Goal: Information Seeking & Learning: Check status

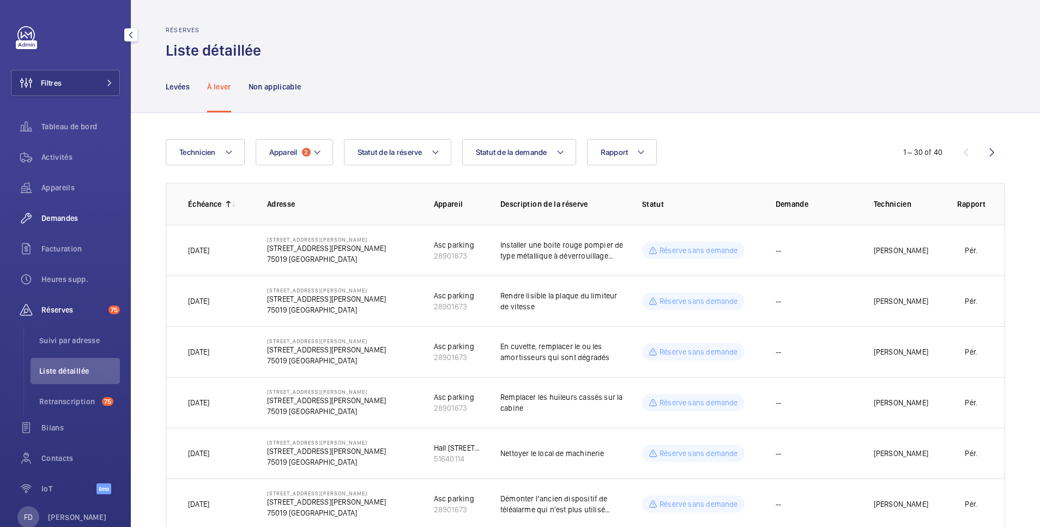
click at [65, 219] on span "Demandes" at bounding box center [80, 218] width 79 height 11
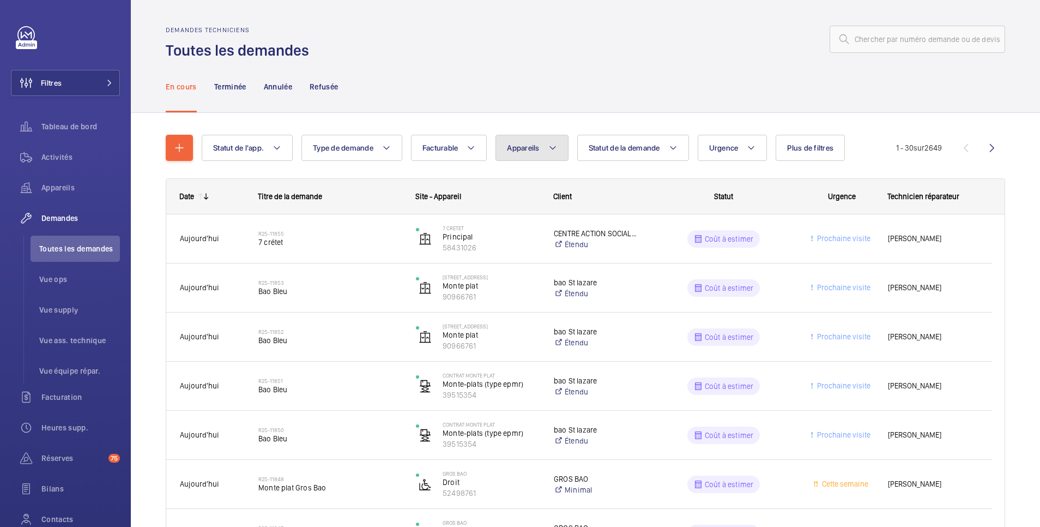
click at [522, 150] on span "Appareils" at bounding box center [523, 147] width 32 height 9
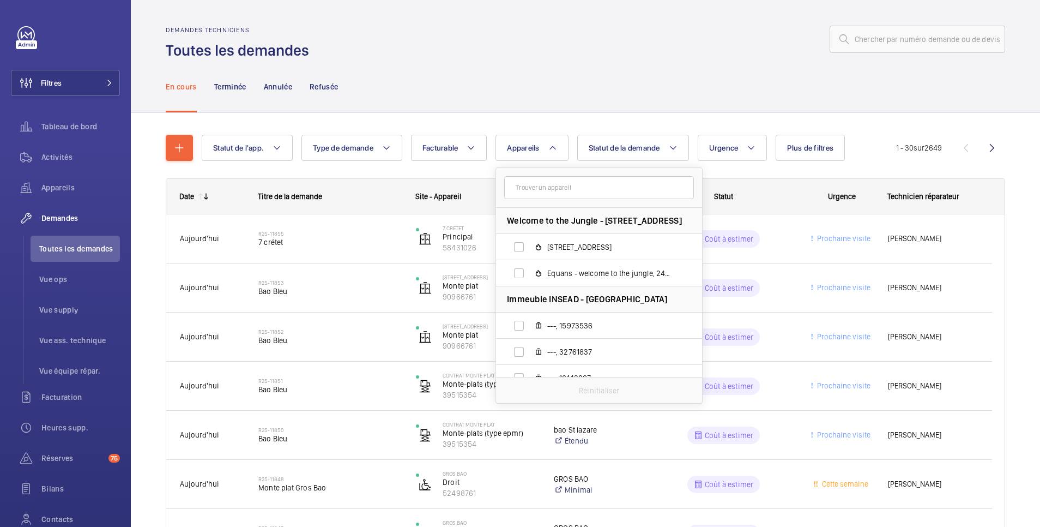
click at [521, 187] on input "text" at bounding box center [599, 187] width 190 height 23
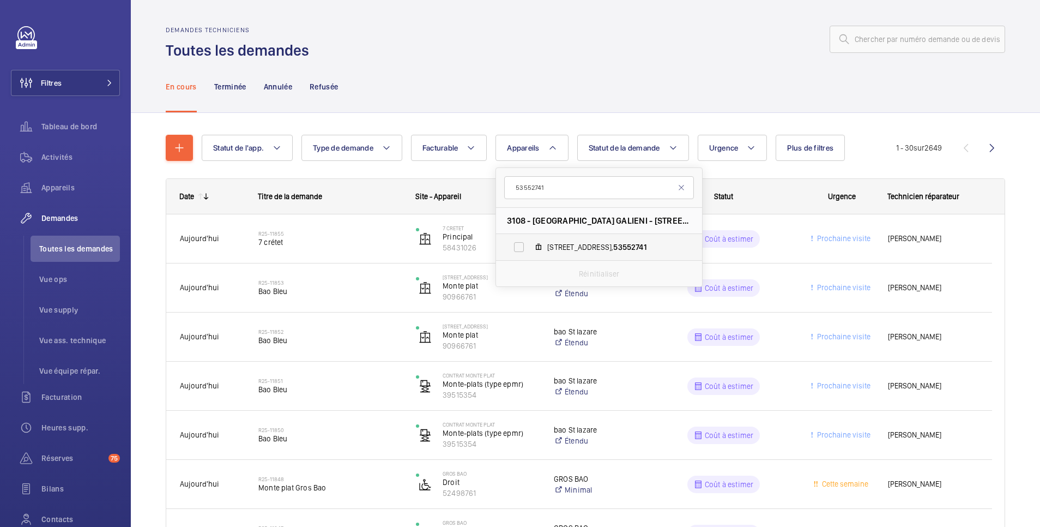
type input "53552741"
click at [520, 251] on label "3 Rue Pagès, 53552741" at bounding box center [590, 247] width 189 height 26
click at [520, 251] on input "3 Rue Pagès, 53552741" at bounding box center [519, 247] width 22 height 22
checkbox input "true"
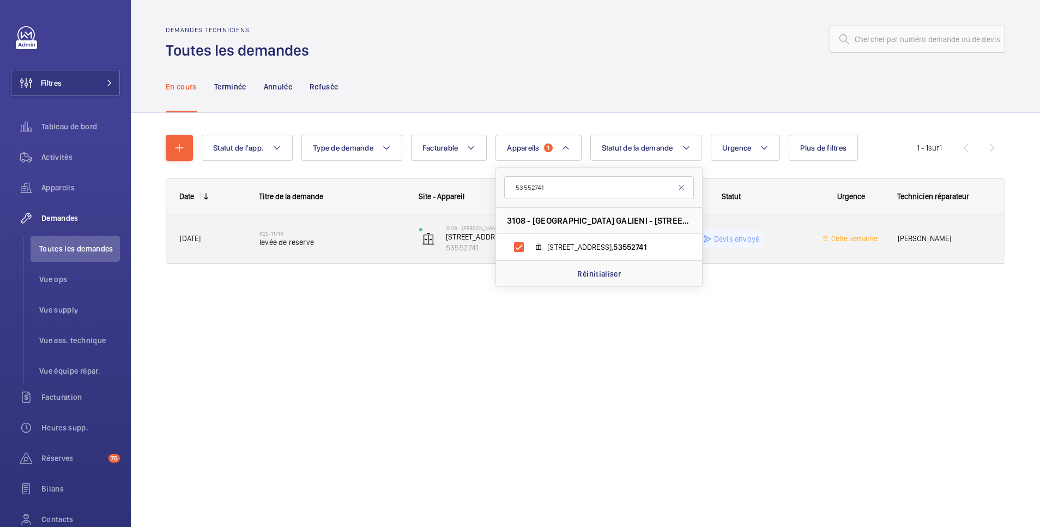
click at [783, 237] on wm-front-pills-cell "Devis envoyé" at bounding box center [732, 238] width 146 height 17
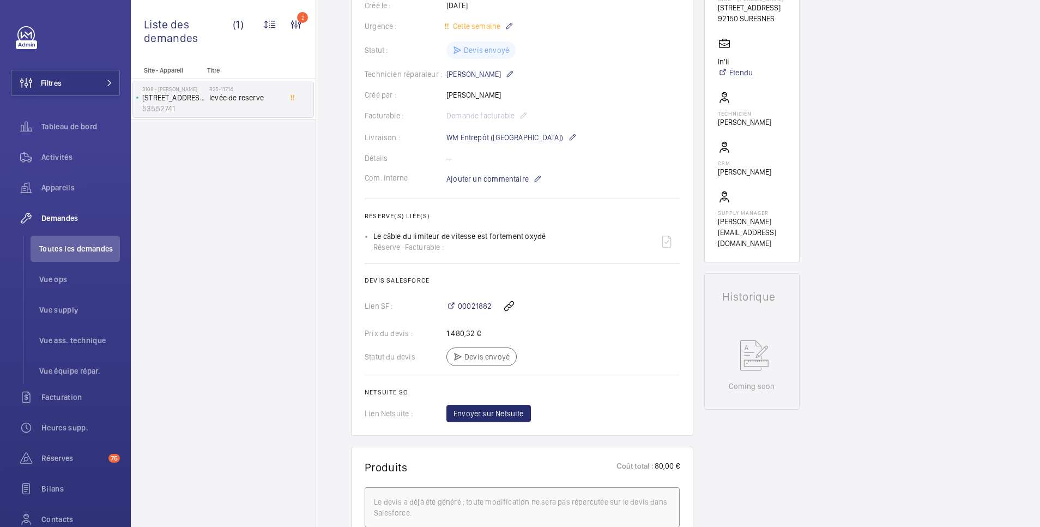
scroll to position [218, 0]
click at [470, 306] on span "00021882" at bounding box center [475, 305] width 34 height 11
click at [75, 86] on button "Filtres" at bounding box center [65, 83] width 109 height 26
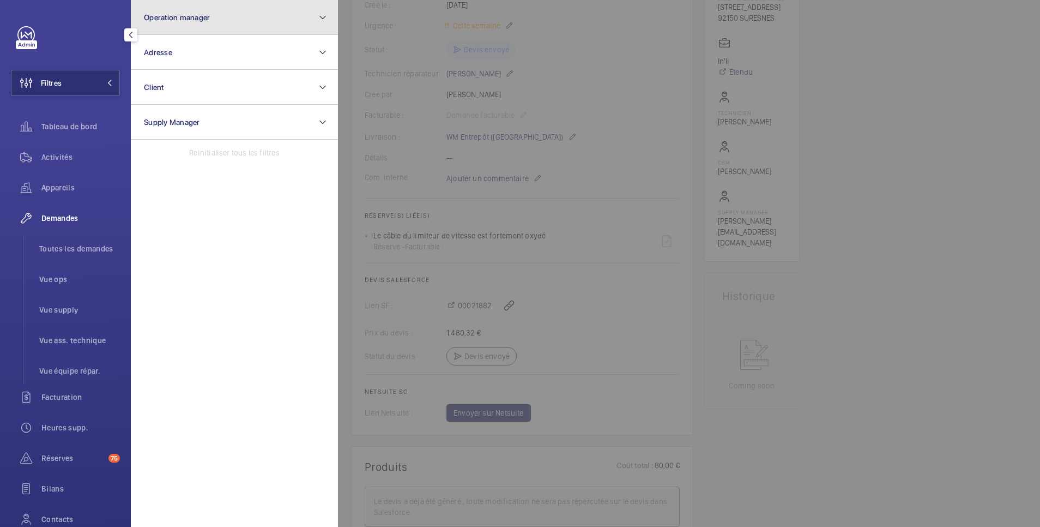
click at [187, 16] on span "Operation manager" at bounding box center [177, 17] width 66 height 9
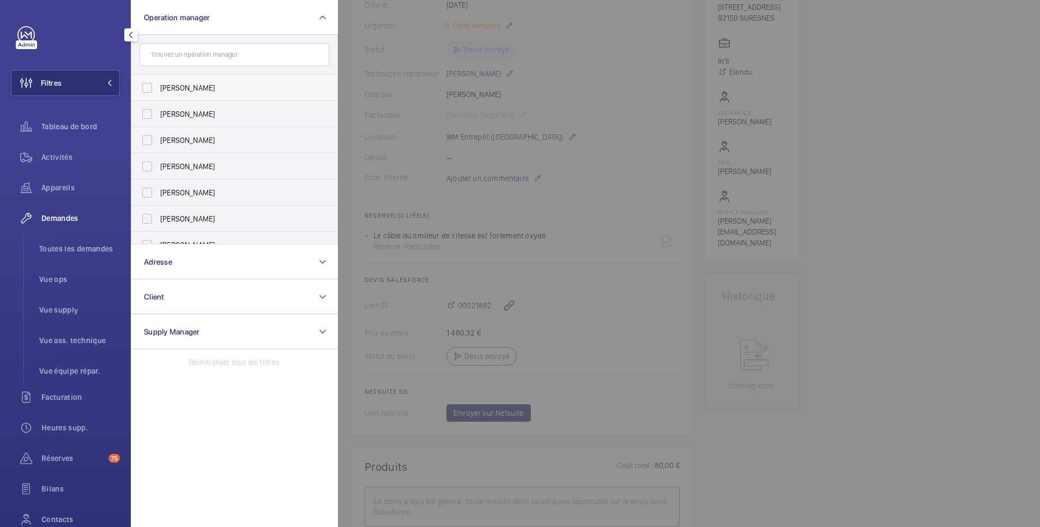
click at [163, 87] on span "[PERSON_NAME]" at bounding box center [235, 87] width 150 height 11
click at [158, 87] on input "[PERSON_NAME]" at bounding box center [147, 88] width 22 height 22
checkbox input "true"
click at [851, 151] on div at bounding box center [858, 263] width 1040 height 527
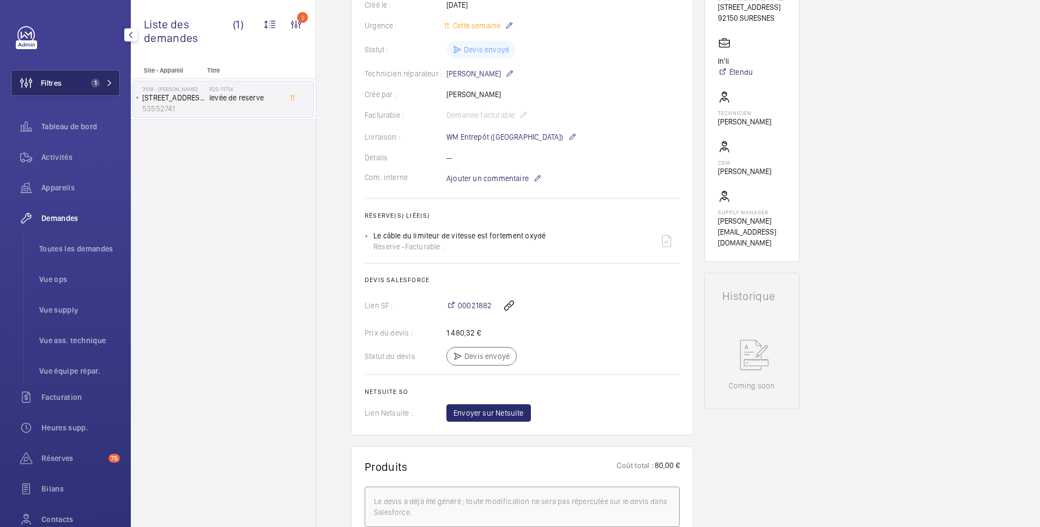
click at [81, 86] on button "Filtres 1" at bounding box center [65, 83] width 109 height 26
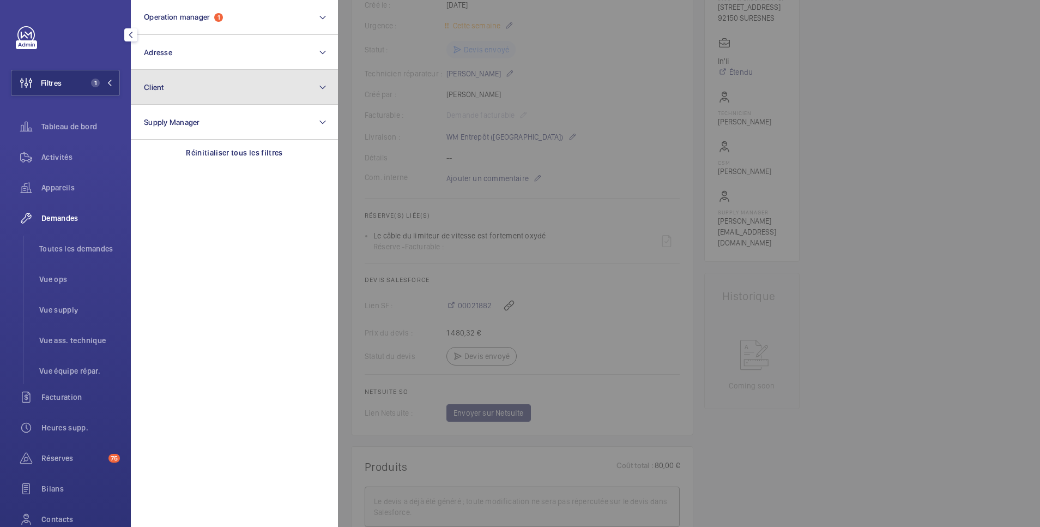
click at [143, 88] on button "Client" at bounding box center [234, 87] width 207 height 35
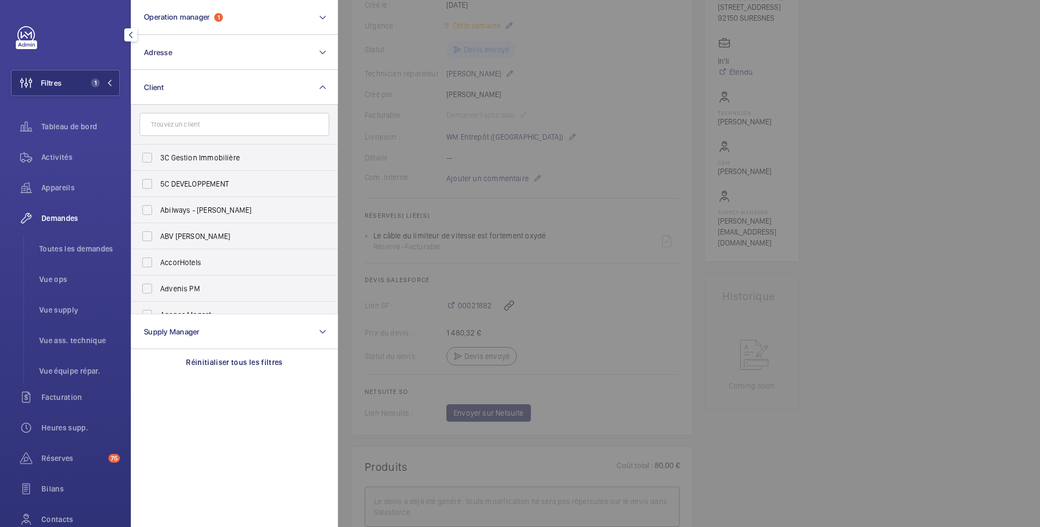
click at [197, 128] on input "text" at bounding box center [235, 124] width 190 height 23
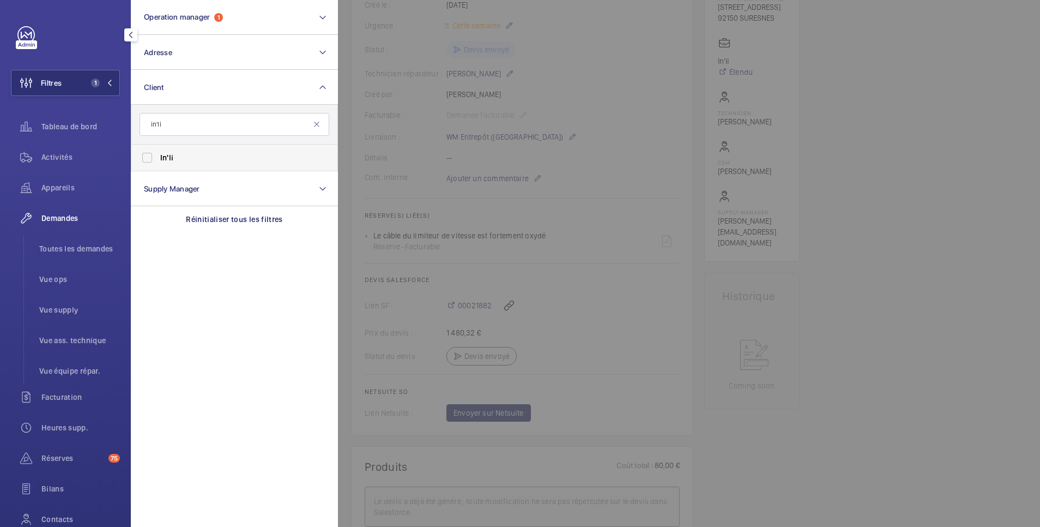
type input "in'li"
click at [150, 154] on label "In'li" at bounding box center [226, 157] width 190 height 26
click at [150, 154] on input "In'li" at bounding box center [147, 158] width 22 height 22
checkbox input "true"
click at [927, 300] on div at bounding box center [858, 263] width 1040 height 527
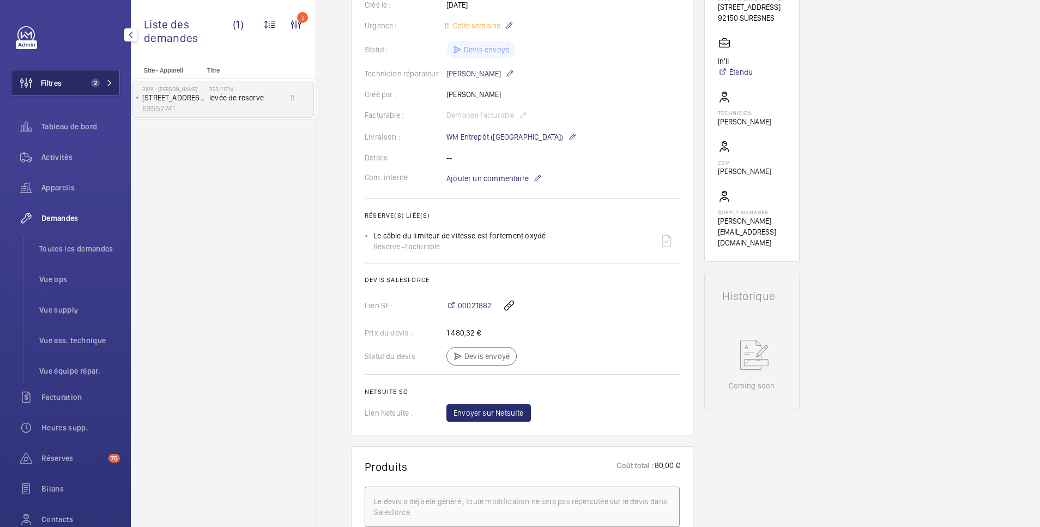
click at [65, 87] on button "Filtres 2" at bounding box center [65, 83] width 109 height 26
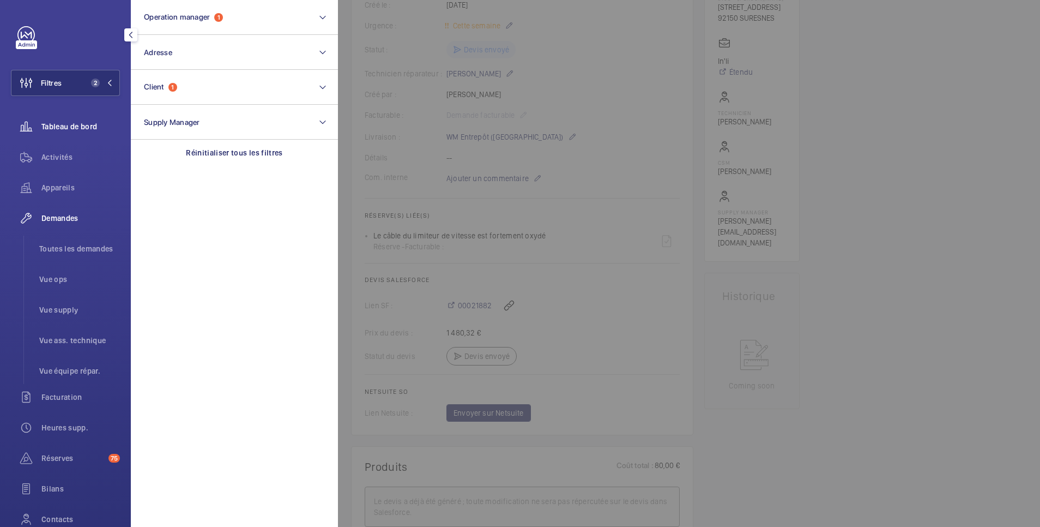
click at [68, 123] on span "Tableau de bord" at bounding box center [80, 126] width 79 height 11
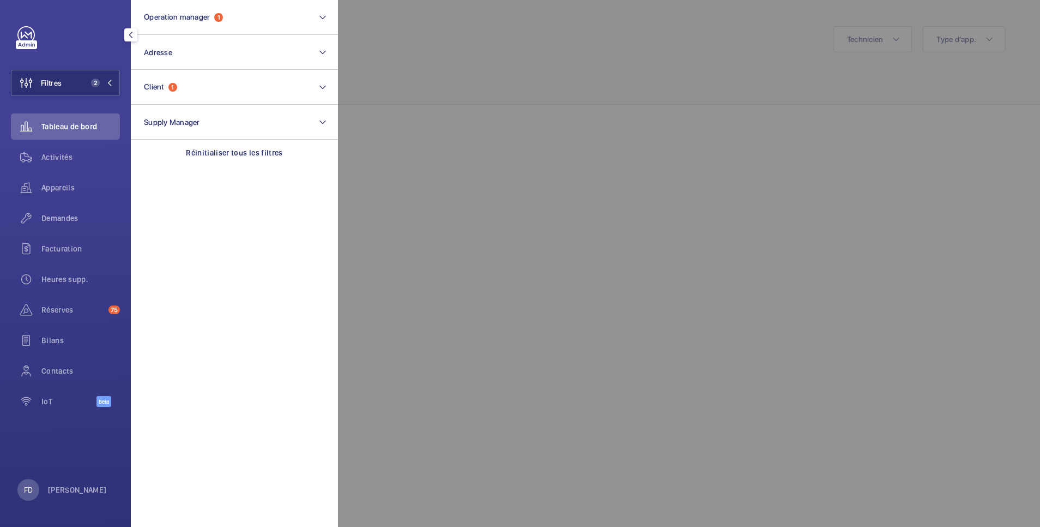
click at [421, 35] on div at bounding box center [858, 263] width 1040 height 527
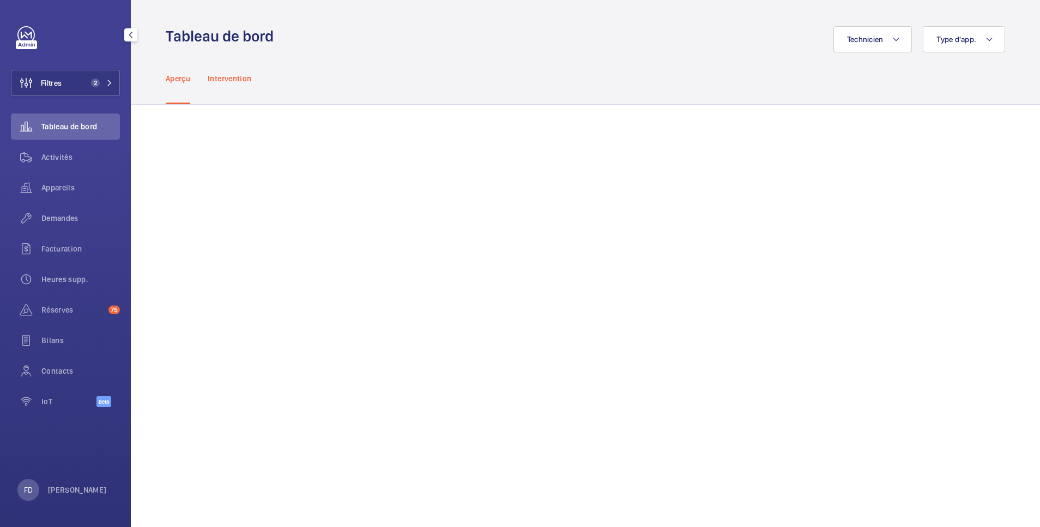
click at [233, 75] on p "Intervention" at bounding box center [230, 78] width 44 height 11
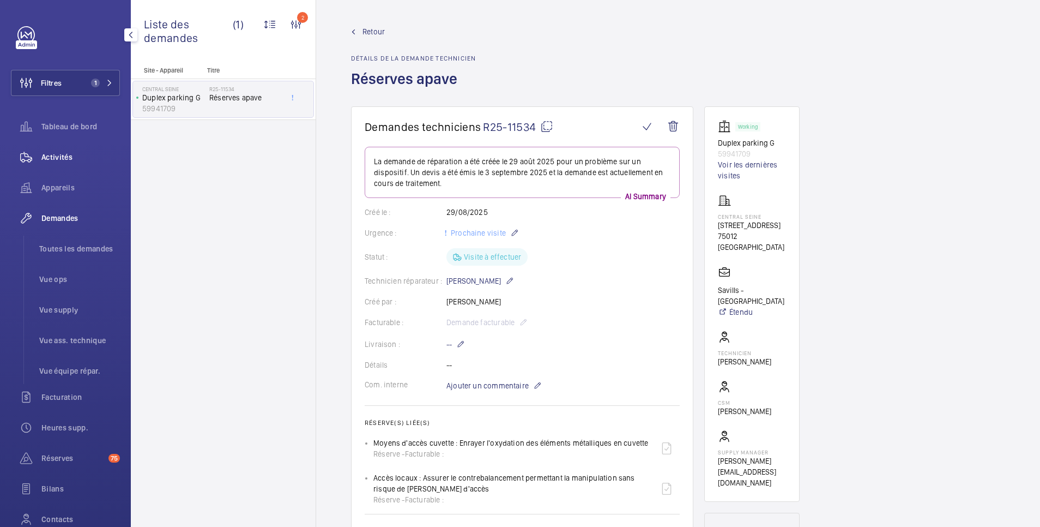
click at [51, 156] on span "Activités" at bounding box center [80, 157] width 79 height 11
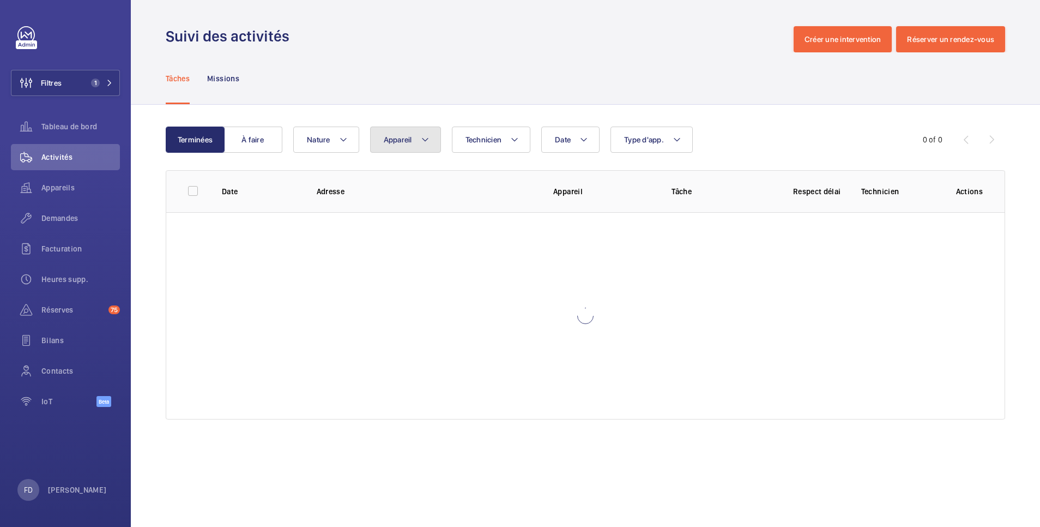
click at [408, 140] on span "Appareil" at bounding box center [398, 139] width 28 height 9
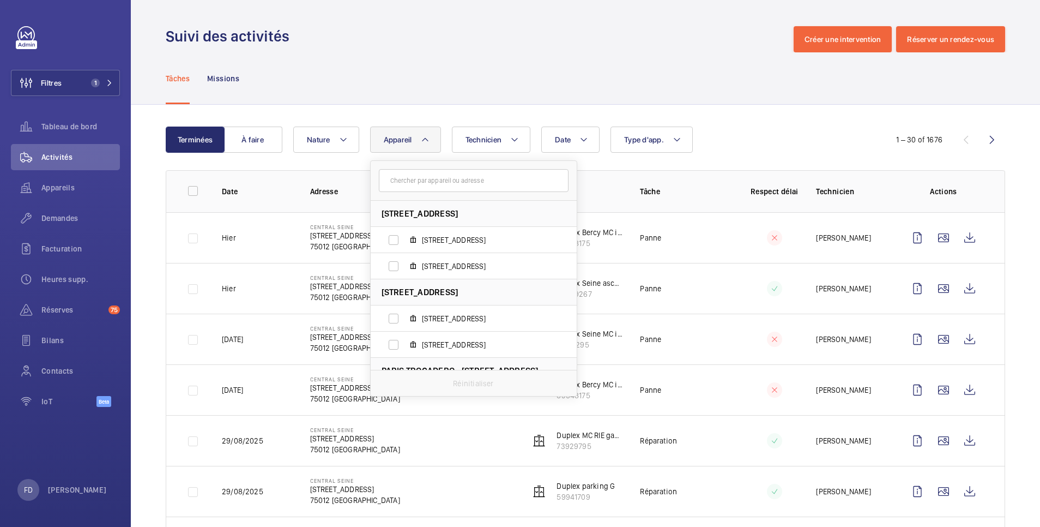
click at [410, 179] on input "text" at bounding box center [474, 180] width 190 height 23
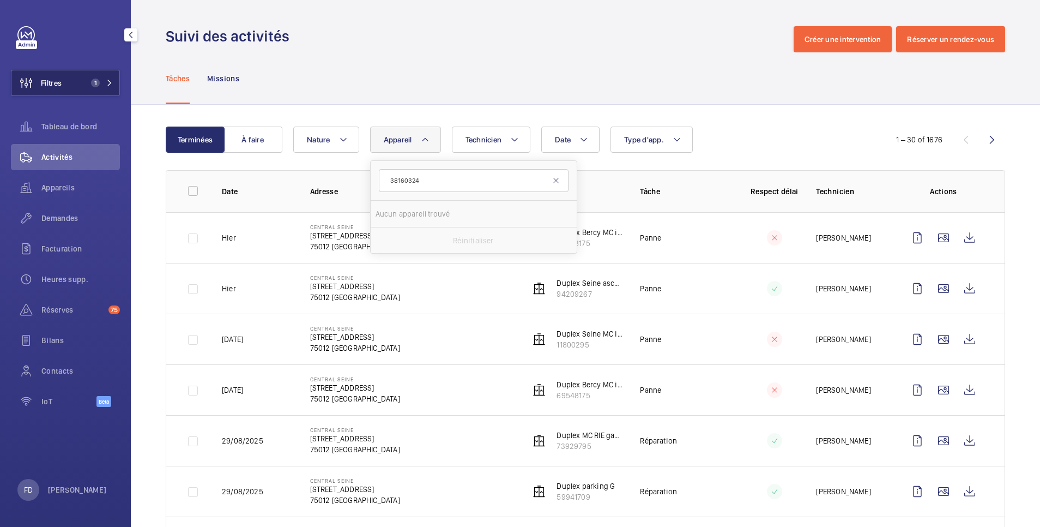
type input "38160324"
click at [73, 83] on button "Filtres 1" at bounding box center [65, 83] width 109 height 26
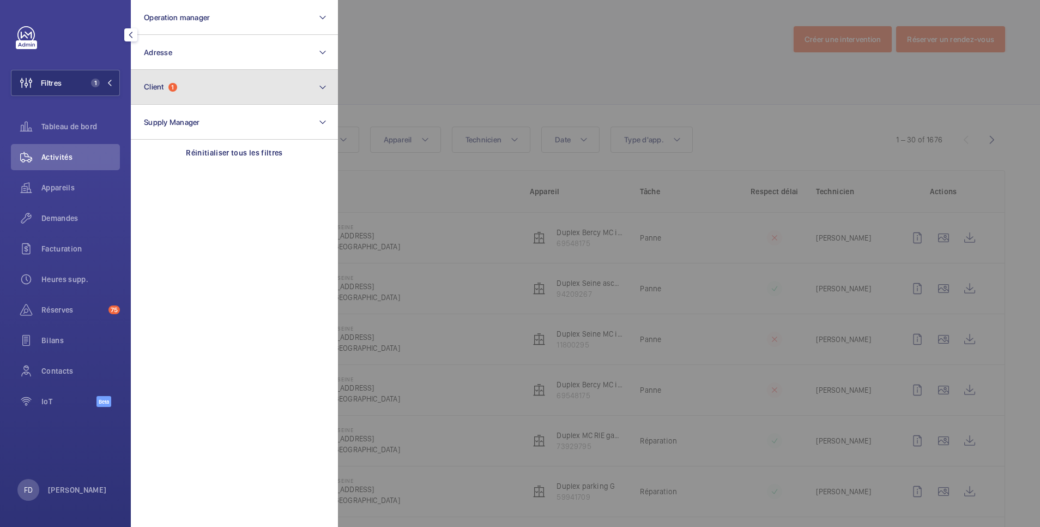
click at [202, 95] on button "Client 1" at bounding box center [234, 87] width 207 height 35
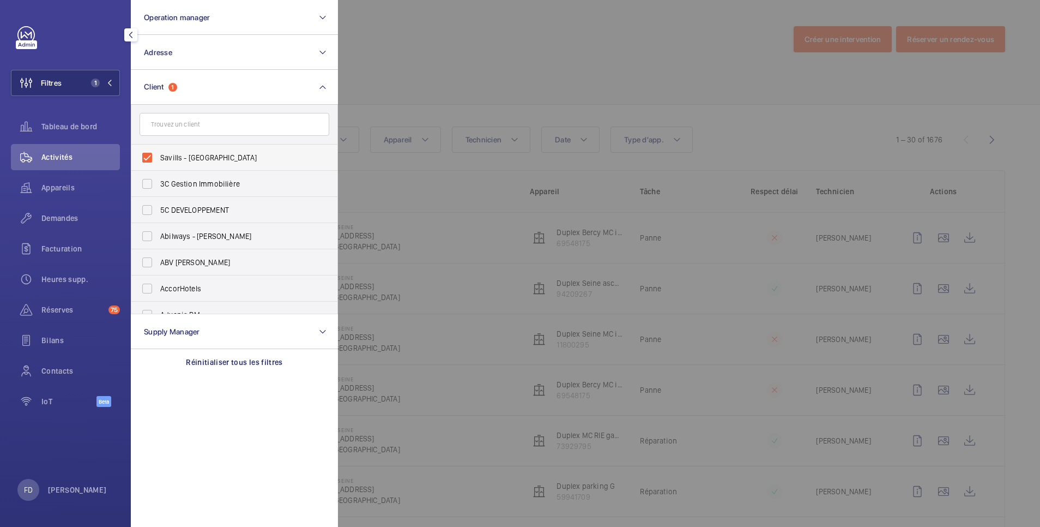
click at [176, 160] on span "Savills - [GEOGRAPHIC_DATA]" at bounding box center [235, 157] width 150 height 11
drag, startPoint x: 178, startPoint y: 159, endPoint x: 147, endPoint y: 156, distance: 30.6
click at [147, 156] on label "Savills - [GEOGRAPHIC_DATA]" at bounding box center [226, 157] width 190 height 26
click at [147, 156] on input "Savills - [GEOGRAPHIC_DATA]" at bounding box center [147, 158] width 22 height 22
checkbox input "false"
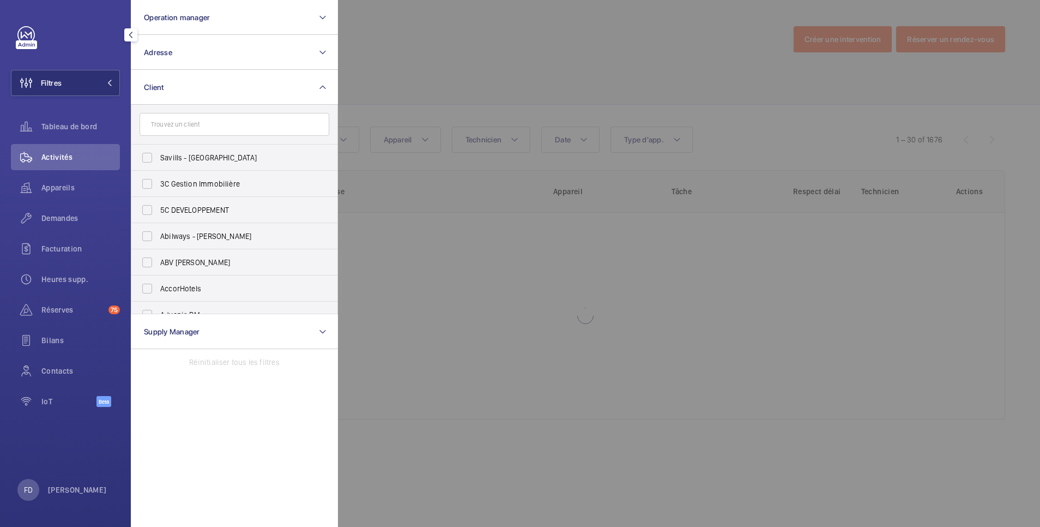
click at [456, 52] on div at bounding box center [858, 263] width 1040 height 527
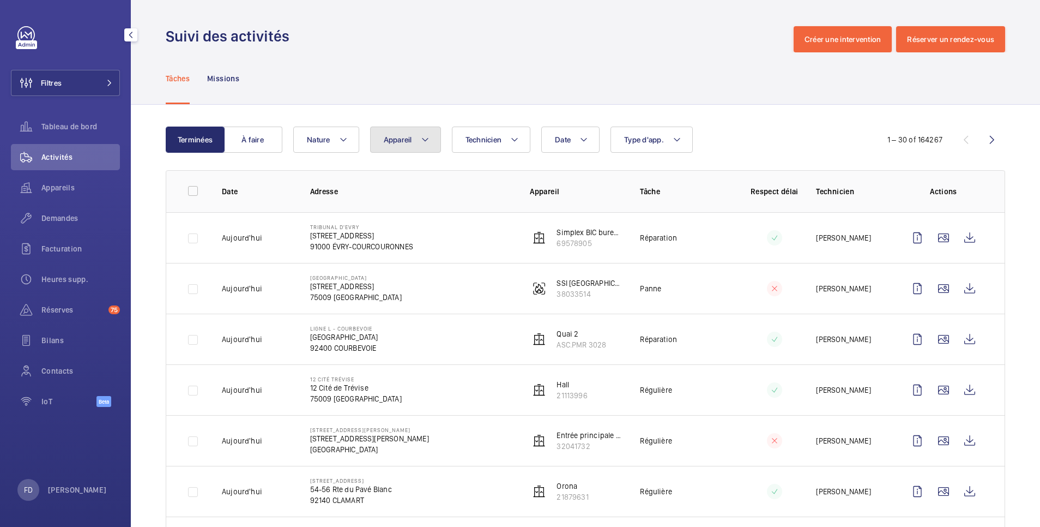
click at [405, 142] on span "Appareil" at bounding box center [398, 139] width 28 height 9
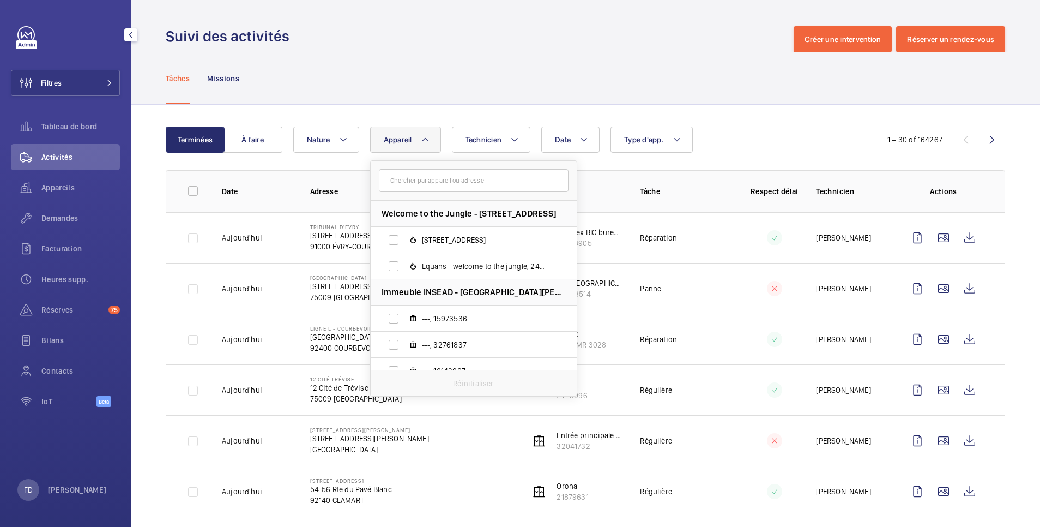
click at [400, 181] on input "text" at bounding box center [474, 180] width 190 height 23
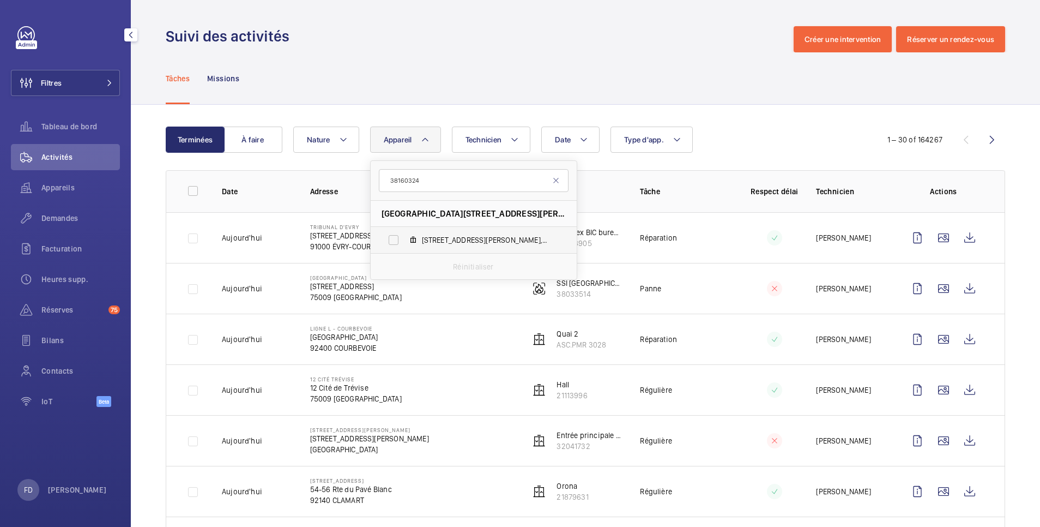
type input "38160324"
click at [393, 238] on label "[STREET_ADDRESS][PERSON_NAME]" at bounding box center [465, 240] width 189 height 26
click at [393, 238] on input "[STREET_ADDRESS][PERSON_NAME]" at bounding box center [394, 240] width 22 height 22
checkbox input "true"
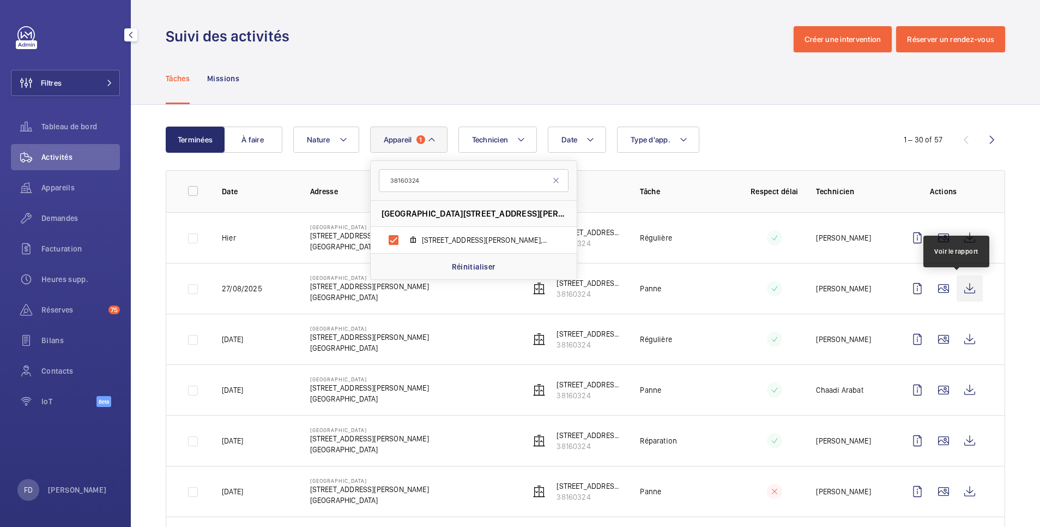
click at [958, 290] on wm-front-icon-button at bounding box center [970, 288] width 26 height 26
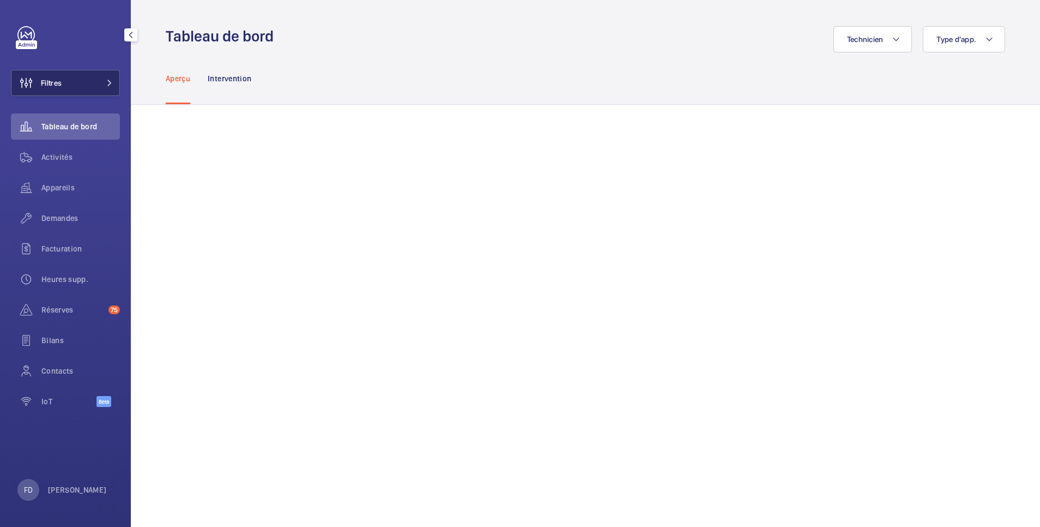
click at [82, 82] on button "Filtres" at bounding box center [65, 83] width 109 height 26
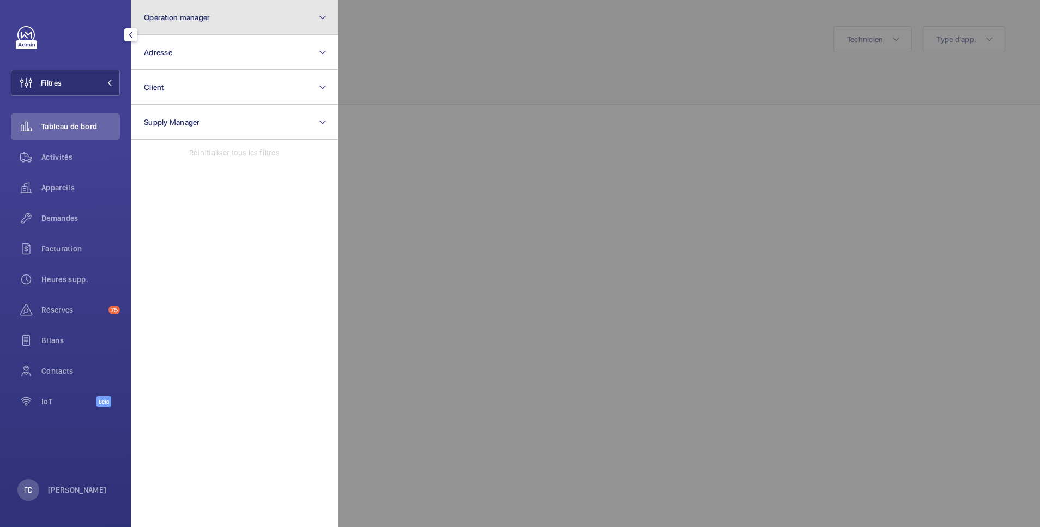
click at [181, 11] on button "Operation manager" at bounding box center [234, 17] width 207 height 35
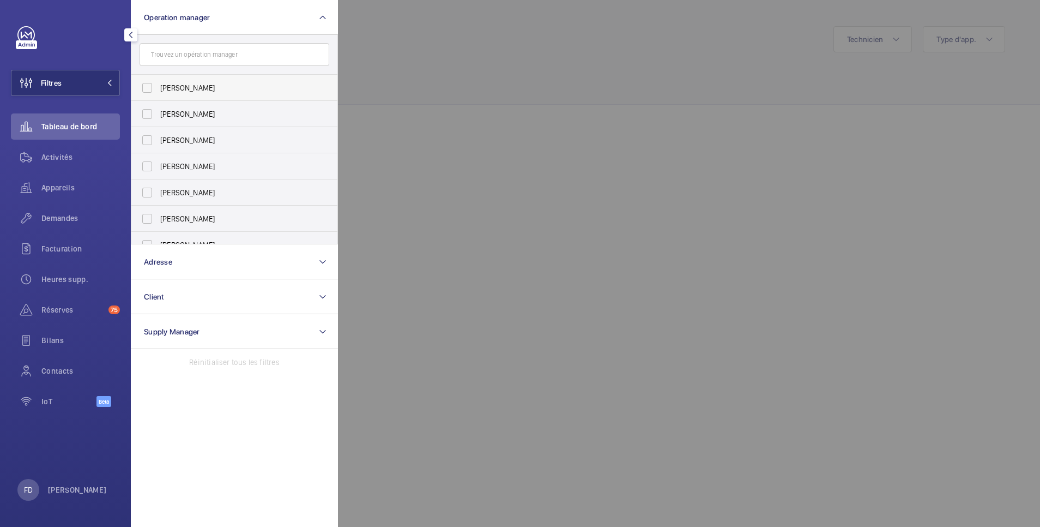
click at [173, 90] on span "[PERSON_NAME]" at bounding box center [235, 87] width 150 height 11
click at [158, 90] on input "[PERSON_NAME]" at bounding box center [147, 88] width 22 height 22
checkbox input "true"
click at [436, 52] on div at bounding box center [858, 263] width 1040 height 527
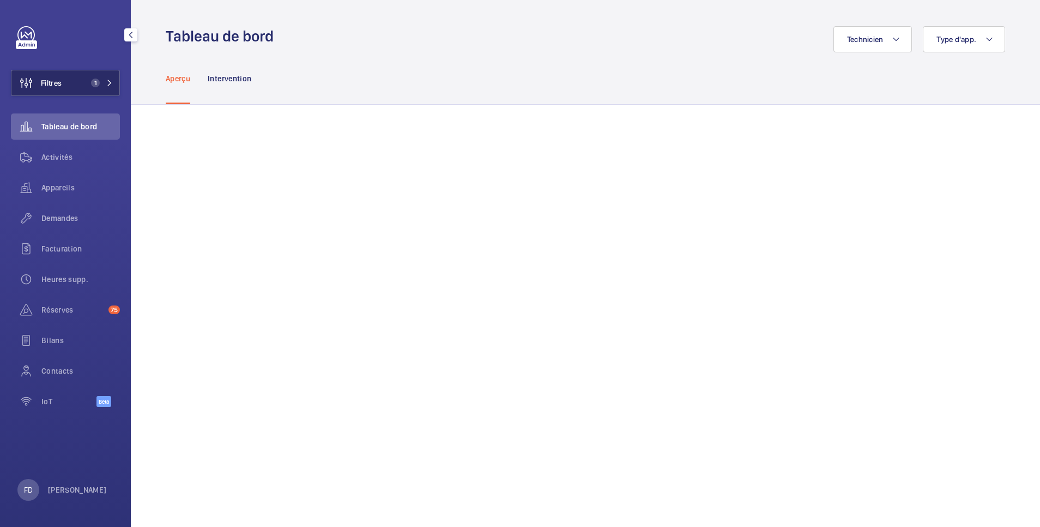
click at [64, 86] on button "Filtres 1" at bounding box center [65, 83] width 109 height 26
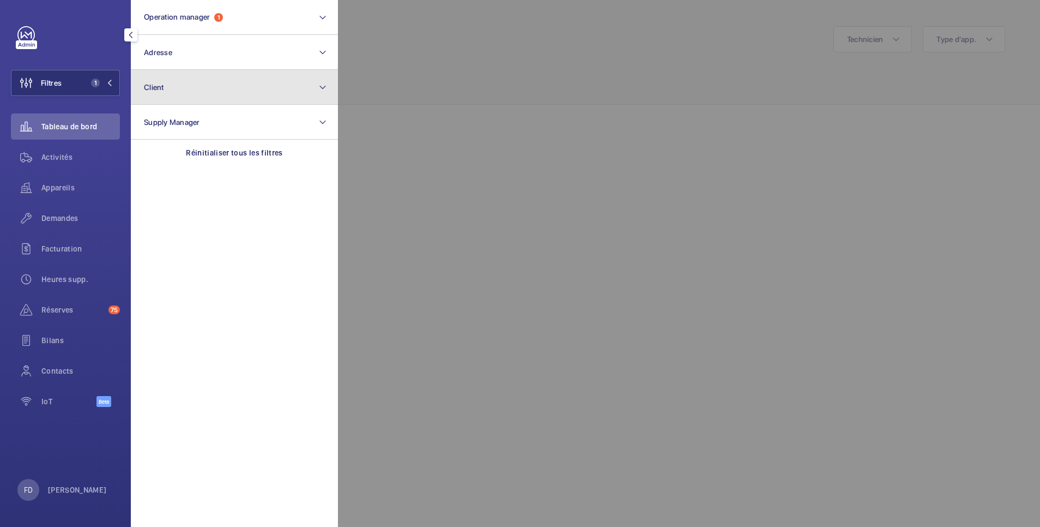
click at [169, 89] on button "Client" at bounding box center [234, 87] width 207 height 35
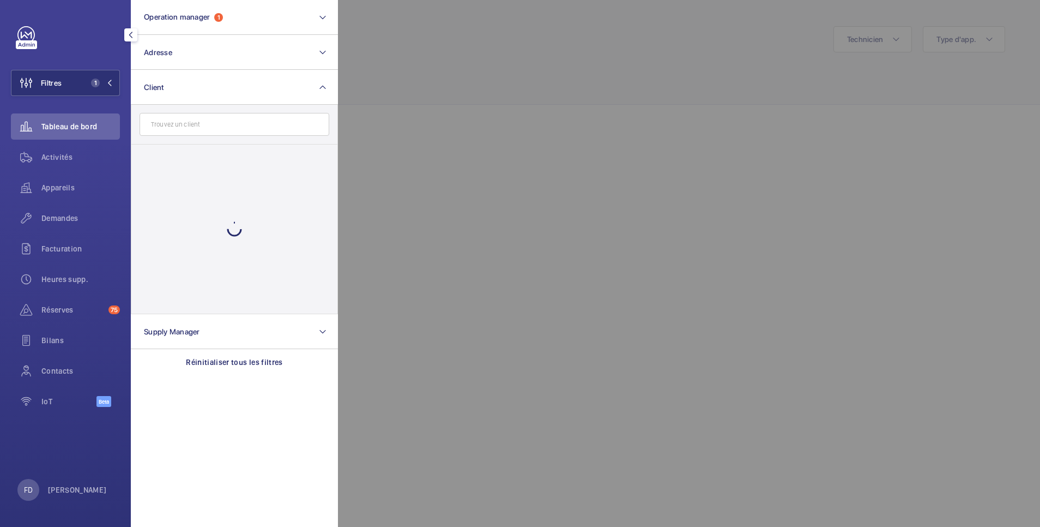
click at [190, 131] on input "text" at bounding box center [235, 124] width 190 height 23
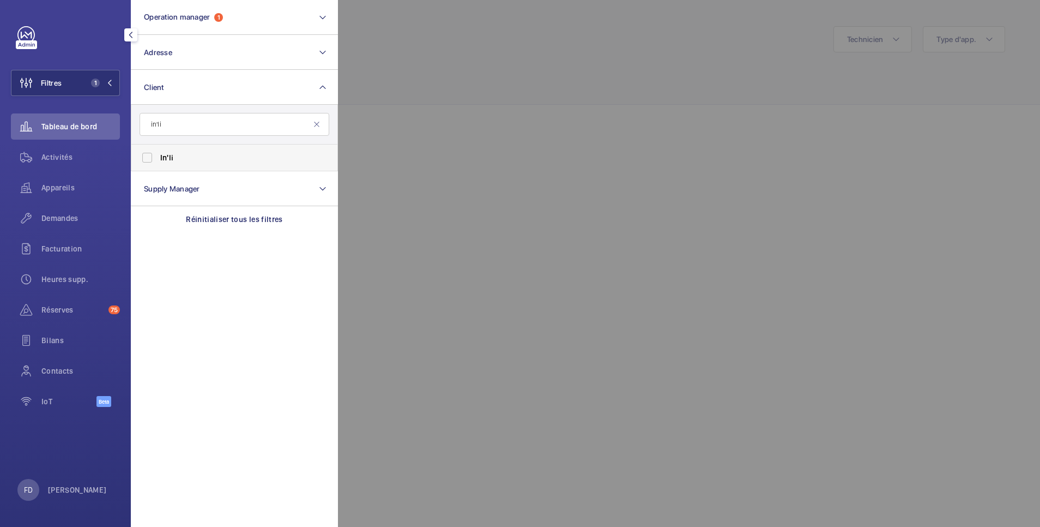
type input "in'li"
click at [149, 158] on label "In'li" at bounding box center [226, 157] width 190 height 26
click at [149, 158] on input "In'li" at bounding box center [147, 158] width 22 height 22
checkbox input "true"
click at [461, 59] on div at bounding box center [858, 263] width 1040 height 527
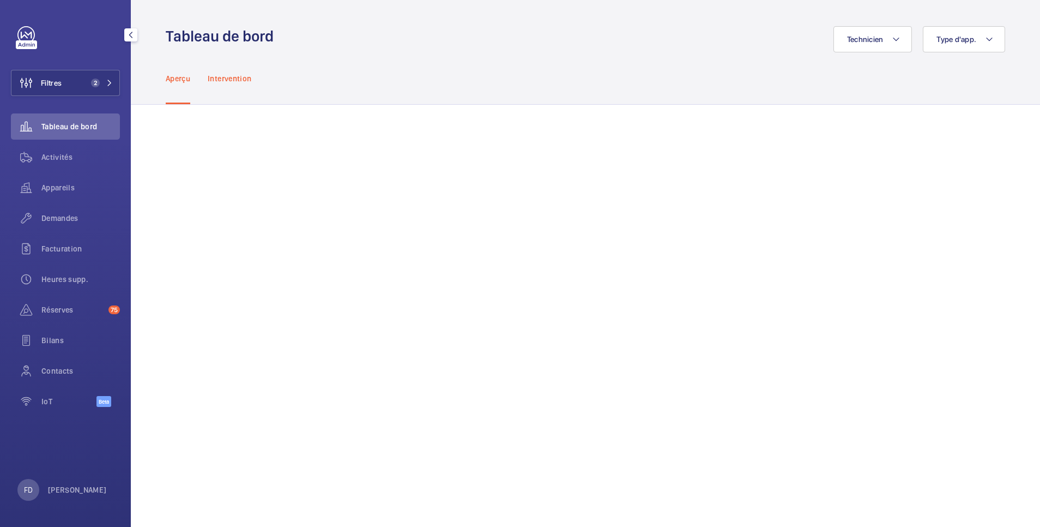
click at [245, 82] on p "Intervention" at bounding box center [230, 78] width 44 height 11
click at [56, 191] on span "Appareils" at bounding box center [80, 187] width 79 height 11
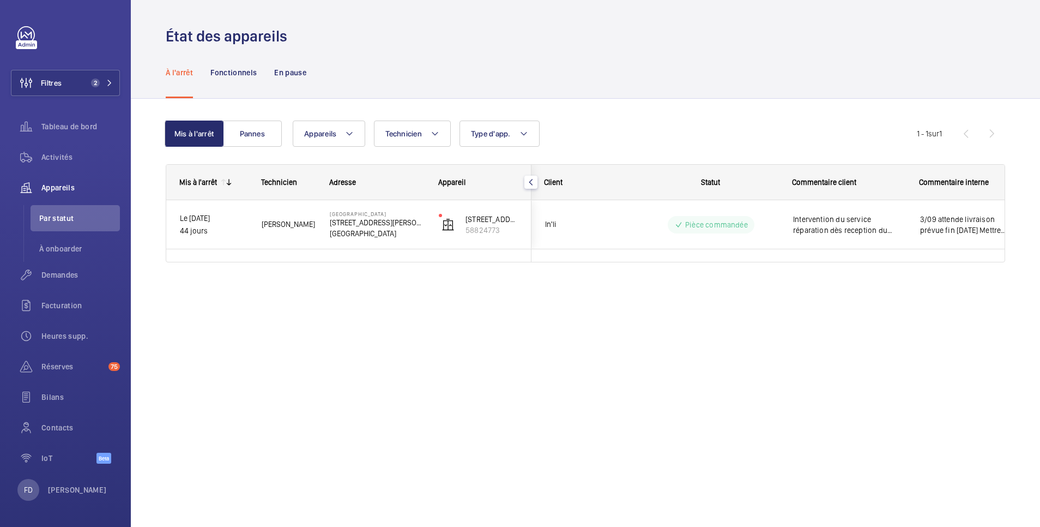
scroll to position [0, 29]
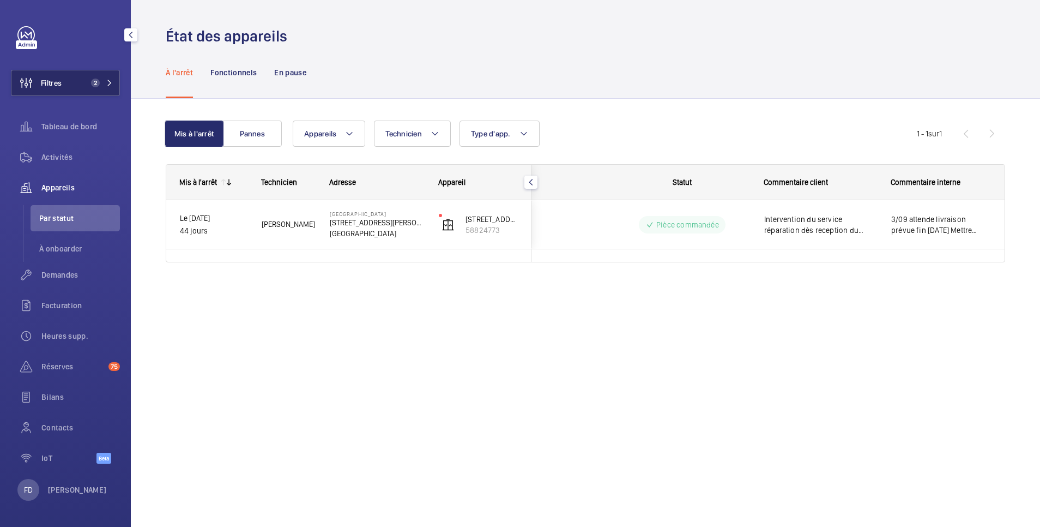
click at [58, 77] on span "Filtres" at bounding box center [36, 83] width 50 height 26
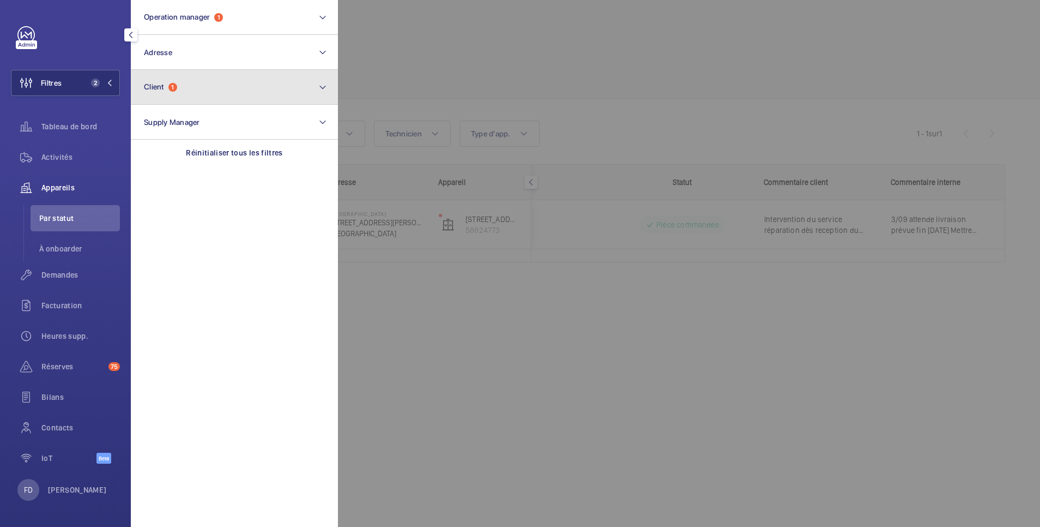
click at [191, 85] on button "Client 1" at bounding box center [234, 87] width 207 height 35
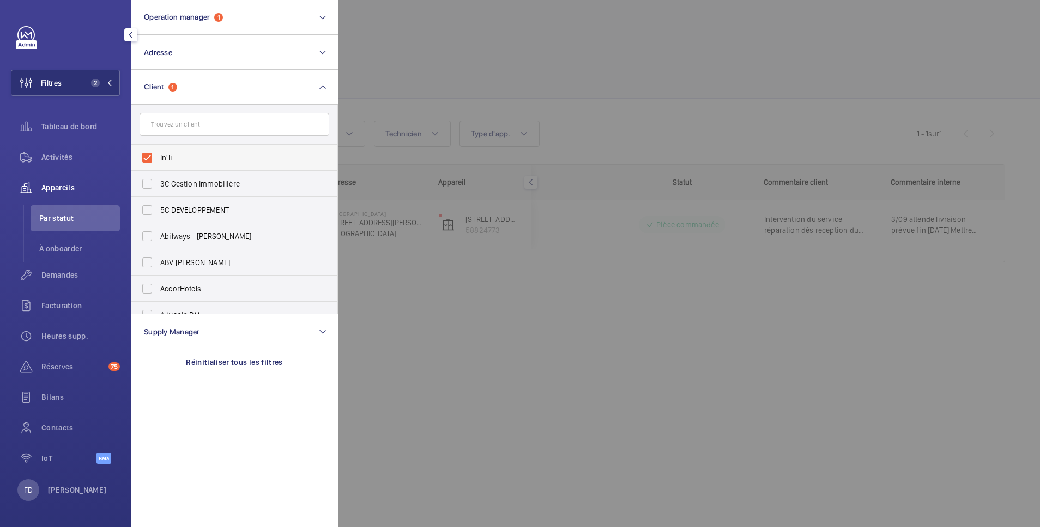
click at [163, 155] on span "In'li" at bounding box center [235, 157] width 150 height 11
click at [158, 155] on input "In'li" at bounding box center [147, 158] width 22 height 22
checkbox input "false"
click at [173, 126] on input "text" at bounding box center [235, 124] width 190 height 23
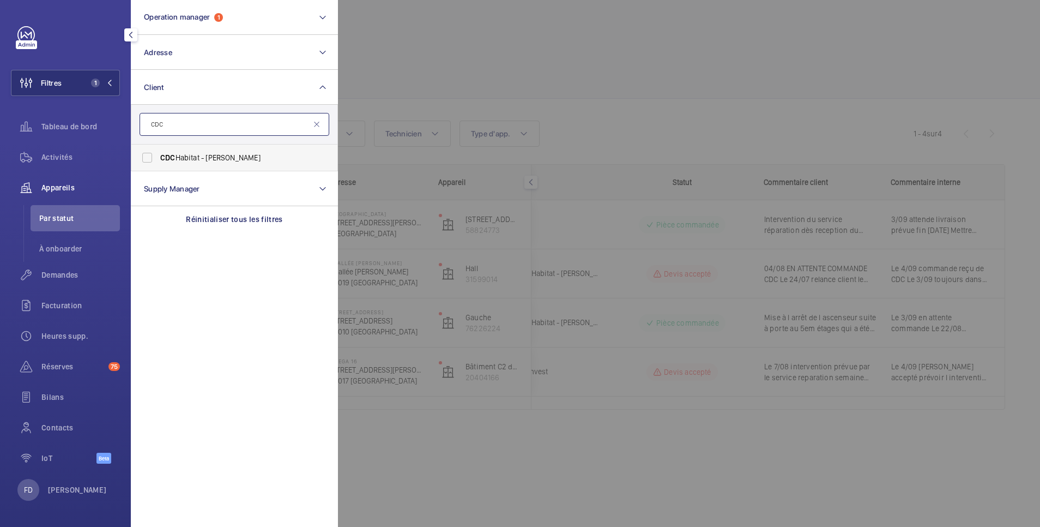
type input "CDC"
click at [146, 154] on label "CDC Habitat - Emmanuel Thomas" at bounding box center [226, 157] width 190 height 26
click at [146, 154] on input "CDC Habitat - Emmanuel Thomas" at bounding box center [147, 158] width 22 height 22
checkbox input "true"
click at [517, 78] on div at bounding box center [858, 263] width 1040 height 527
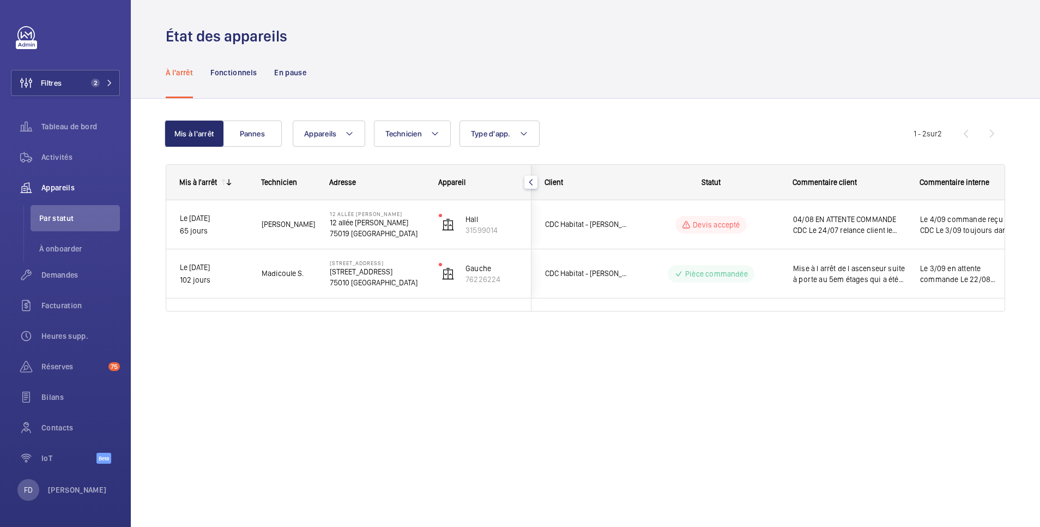
scroll to position [0, 29]
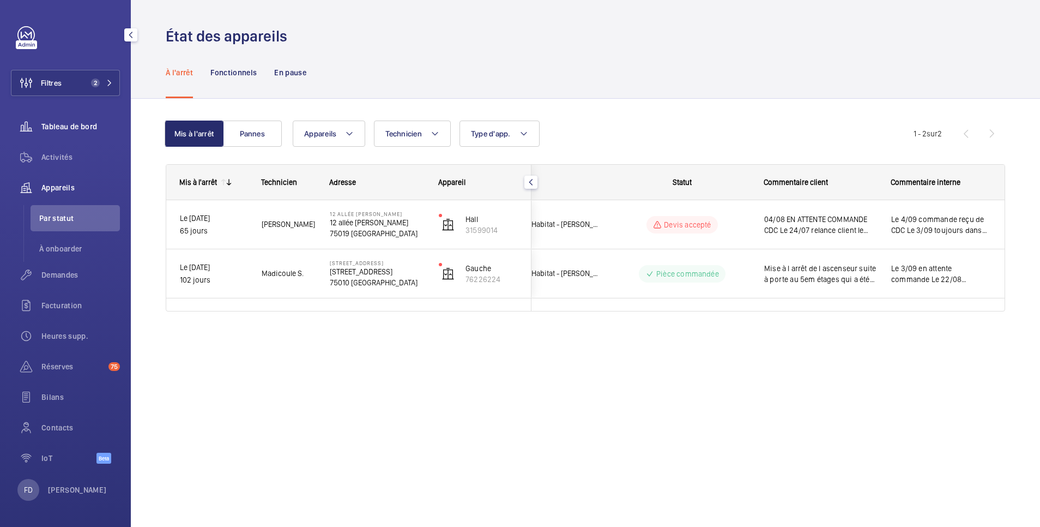
click at [79, 127] on span "Tableau de bord" at bounding box center [80, 126] width 79 height 11
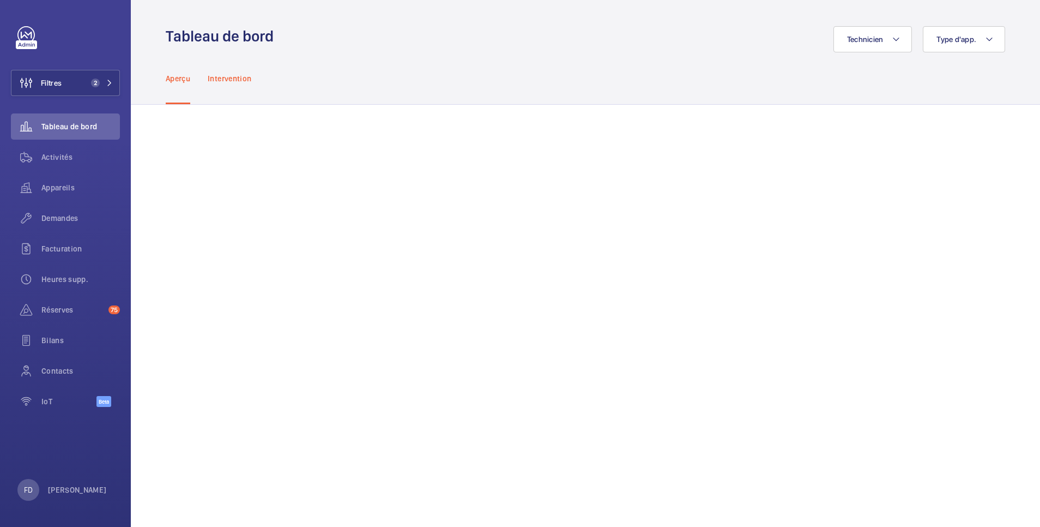
click at [248, 76] on p "Intervention" at bounding box center [230, 78] width 44 height 11
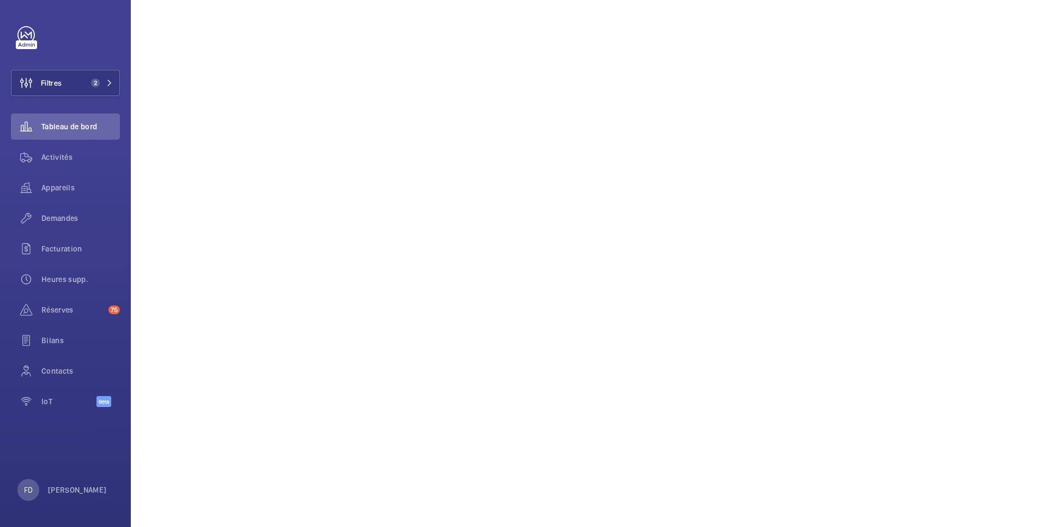
scroll to position [53, 0]
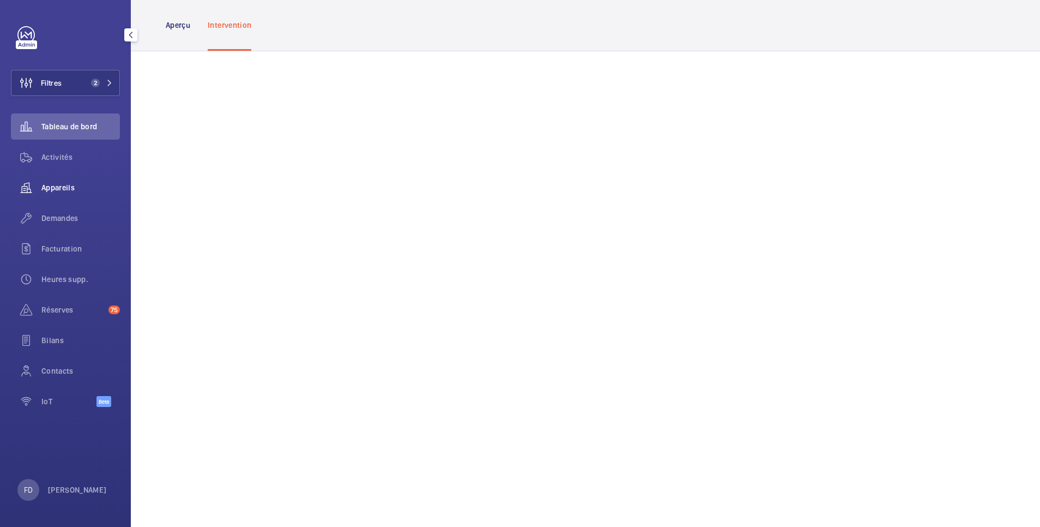
click at [56, 188] on span "Appareils" at bounding box center [80, 187] width 79 height 11
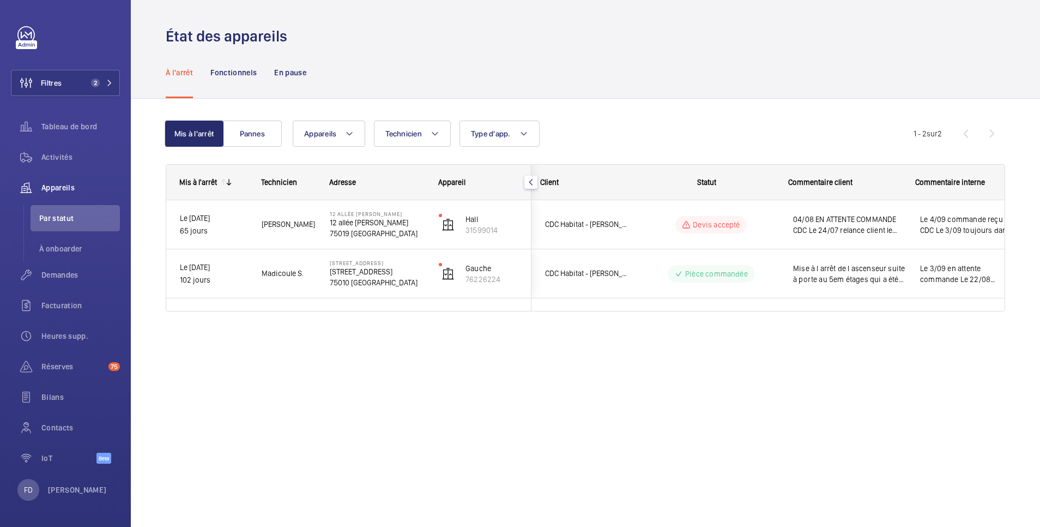
scroll to position [0, 29]
